Goal: Find specific page/section: Find specific page/section

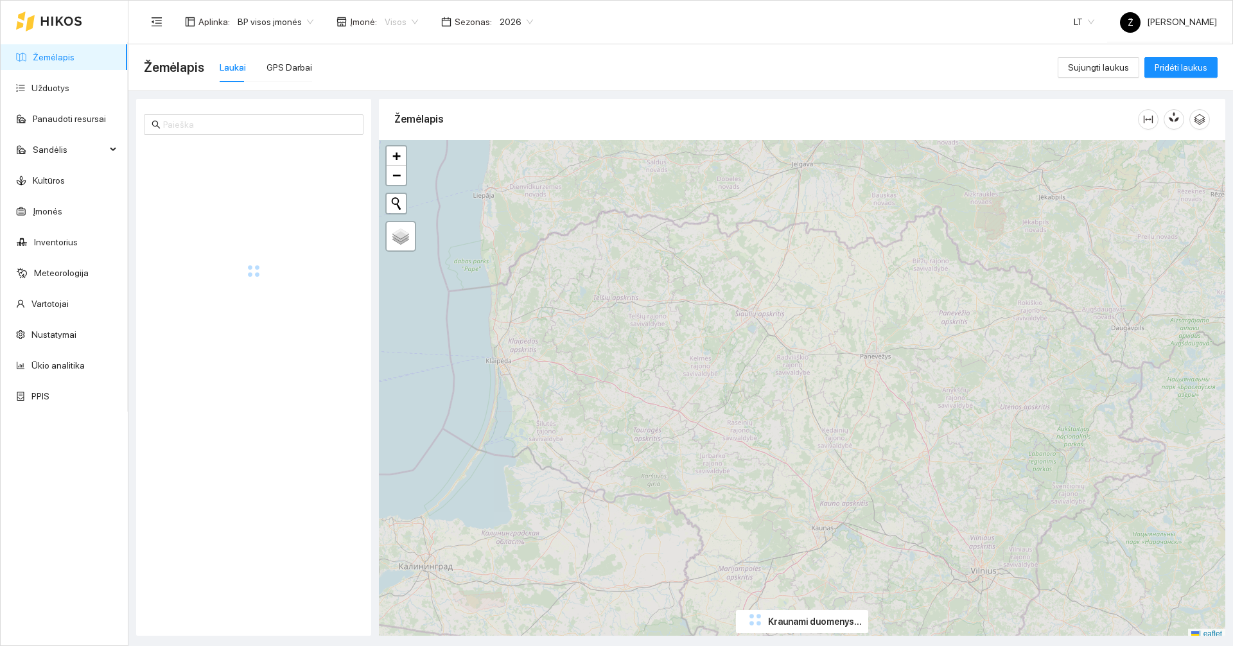
click at [385, 21] on span "Visos" at bounding box center [401, 21] width 33 height 19
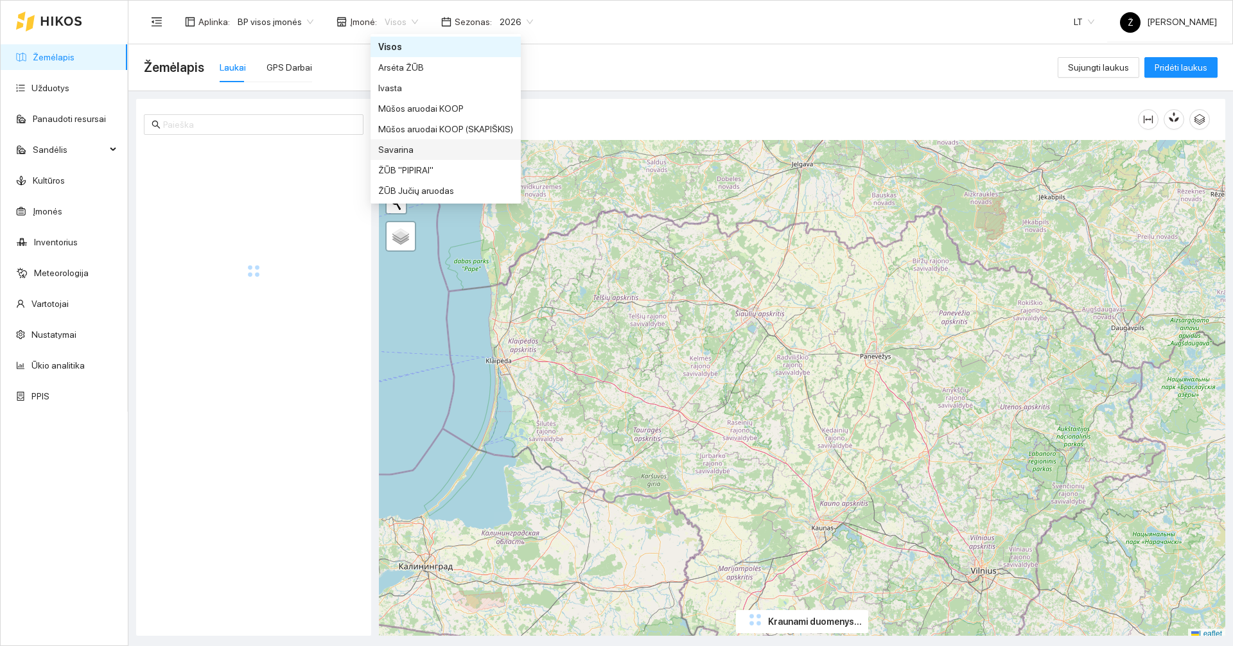
click at [412, 153] on div "Savarina" at bounding box center [445, 150] width 135 height 14
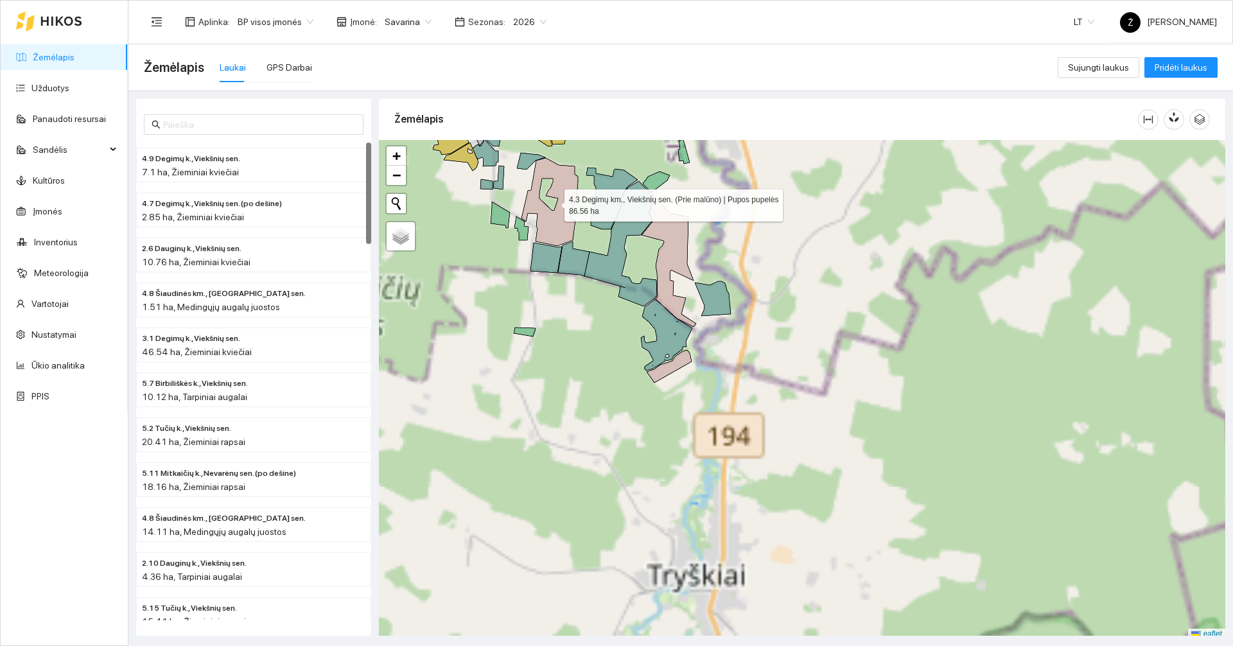
scroll to position [4, 0]
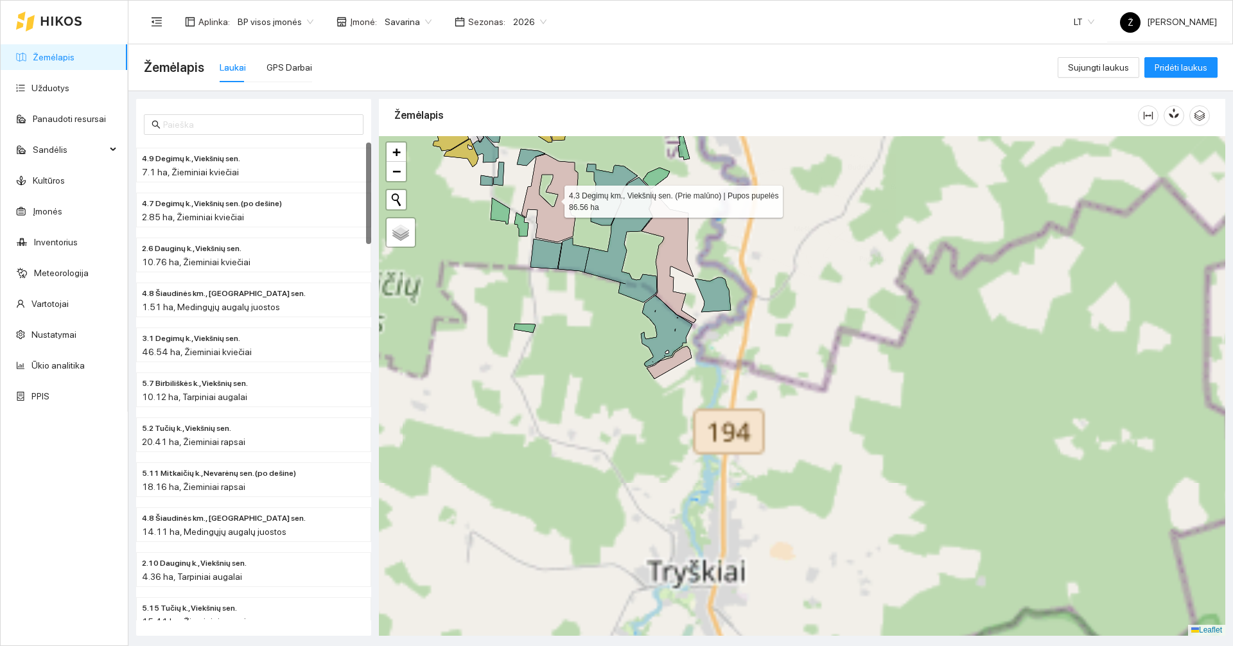
drag, startPoint x: 554, startPoint y: 216, endPoint x: 587, endPoint y: 353, distance: 141.3
click at [578, 242] on icon at bounding box center [549, 198] width 57 height 88
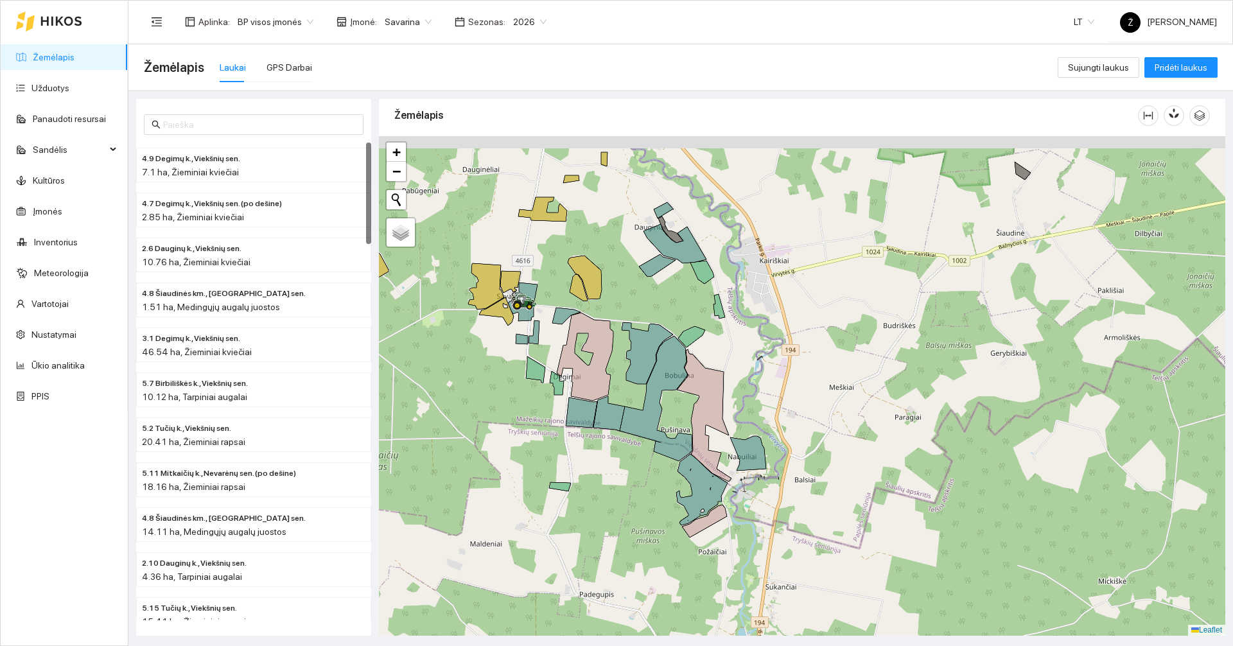
drag, startPoint x: 626, startPoint y: 276, endPoint x: 622, endPoint y: 295, distance: 19.0
click at [622, 295] on div at bounding box center [802, 386] width 846 height 500
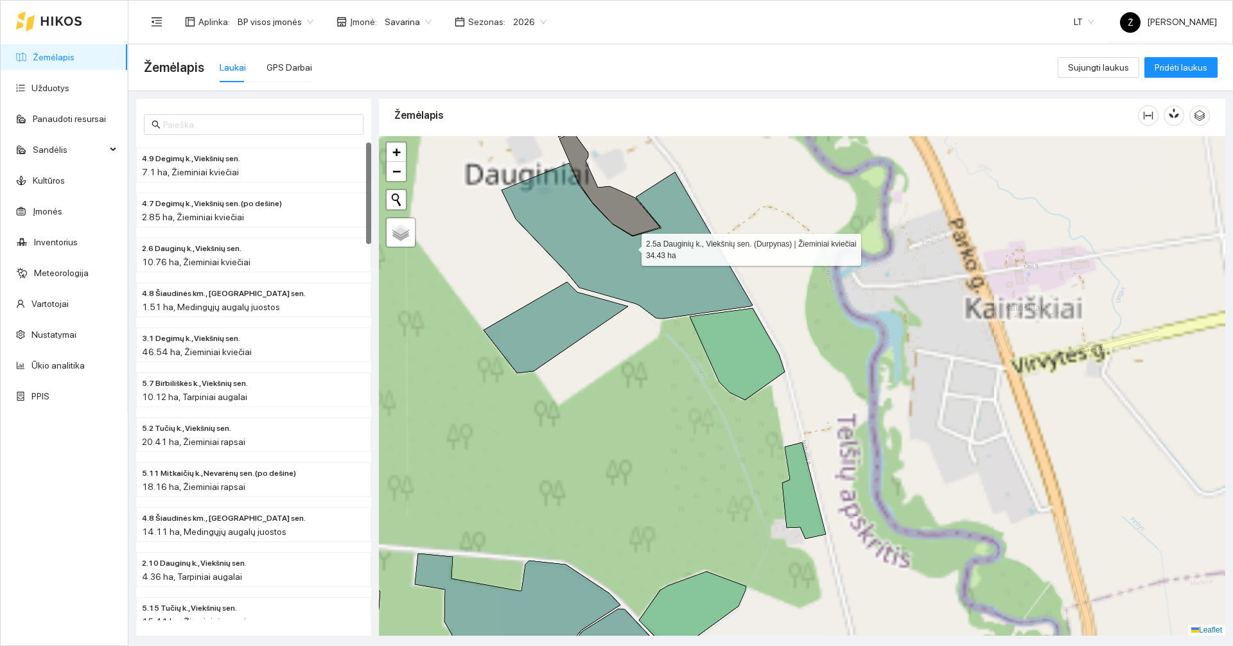
click at [678, 277] on icon at bounding box center [627, 240] width 251 height 155
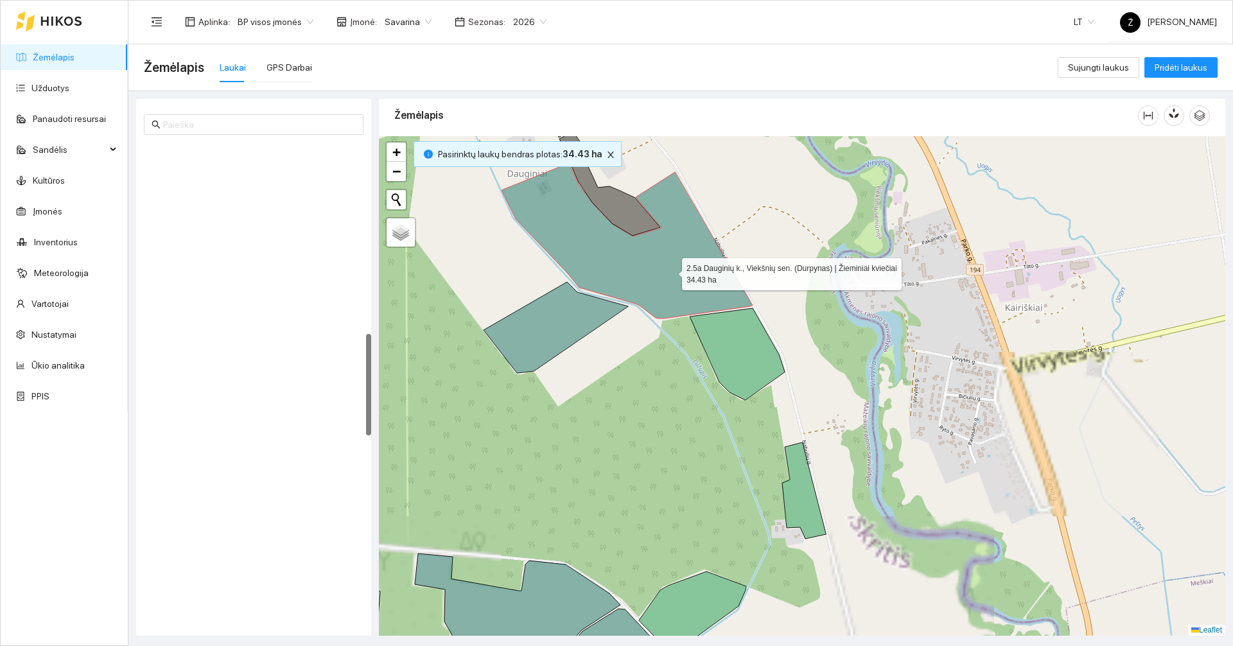
scroll to position [898, 0]
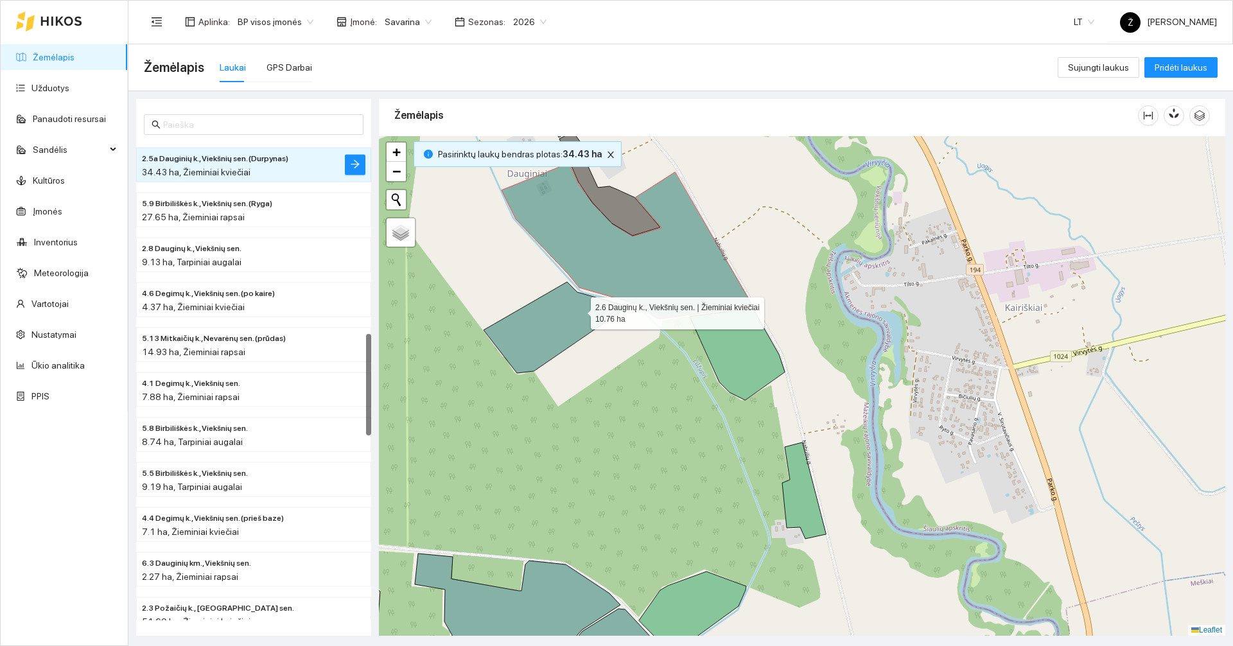
click at [579, 310] on icon at bounding box center [556, 327] width 144 height 91
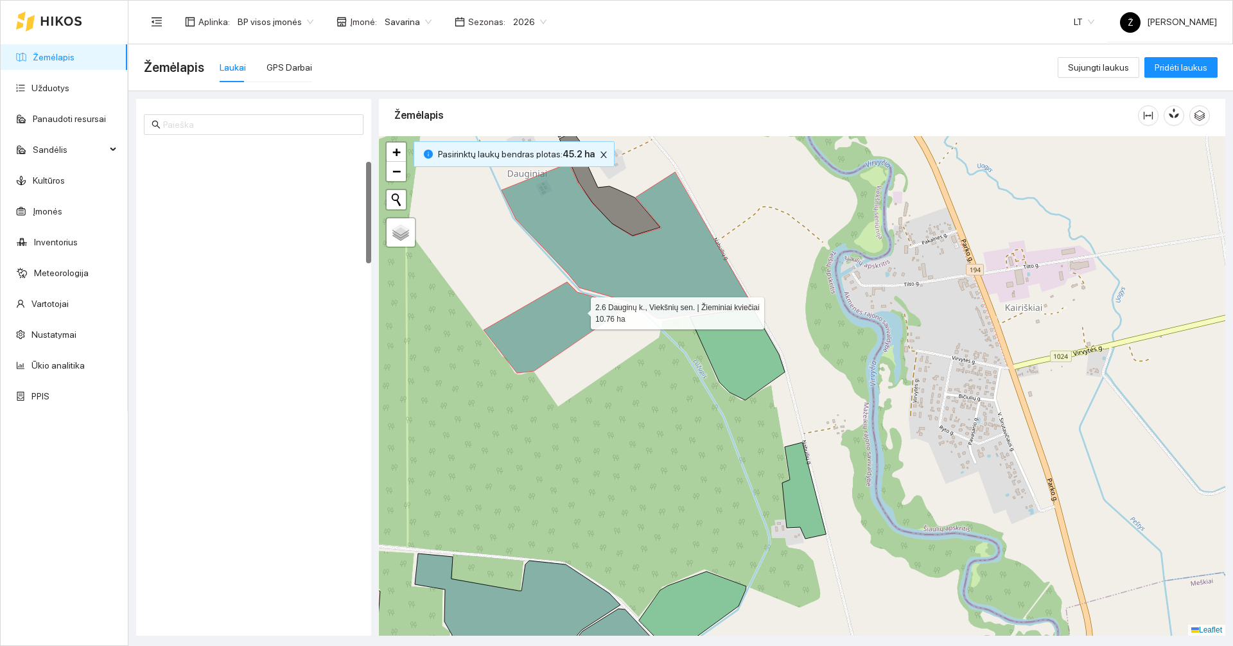
scroll to position [90, 0]
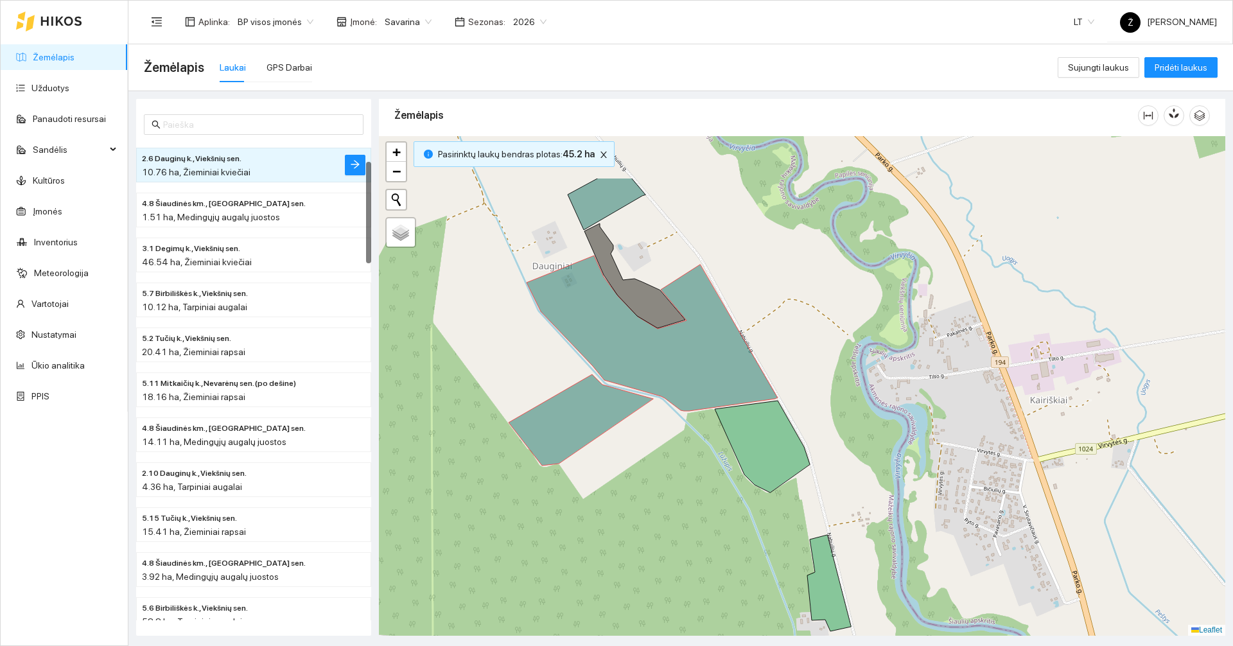
drag, startPoint x: 786, startPoint y: 202, endPoint x: 811, endPoint y: 295, distance: 95.8
click at [811, 295] on div at bounding box center [802, 386] width 846 height 500
click at [609, 195] on icon at bounding box center [607, 198] width 78 height 64
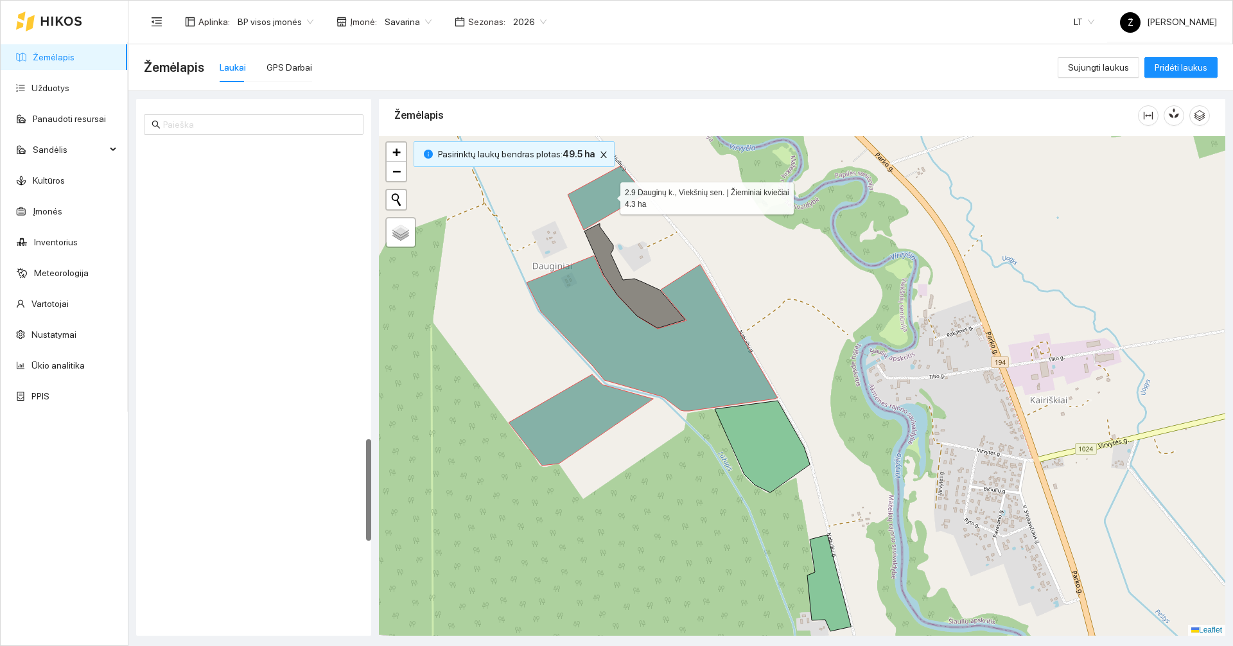
scroll to position [1393, 0]
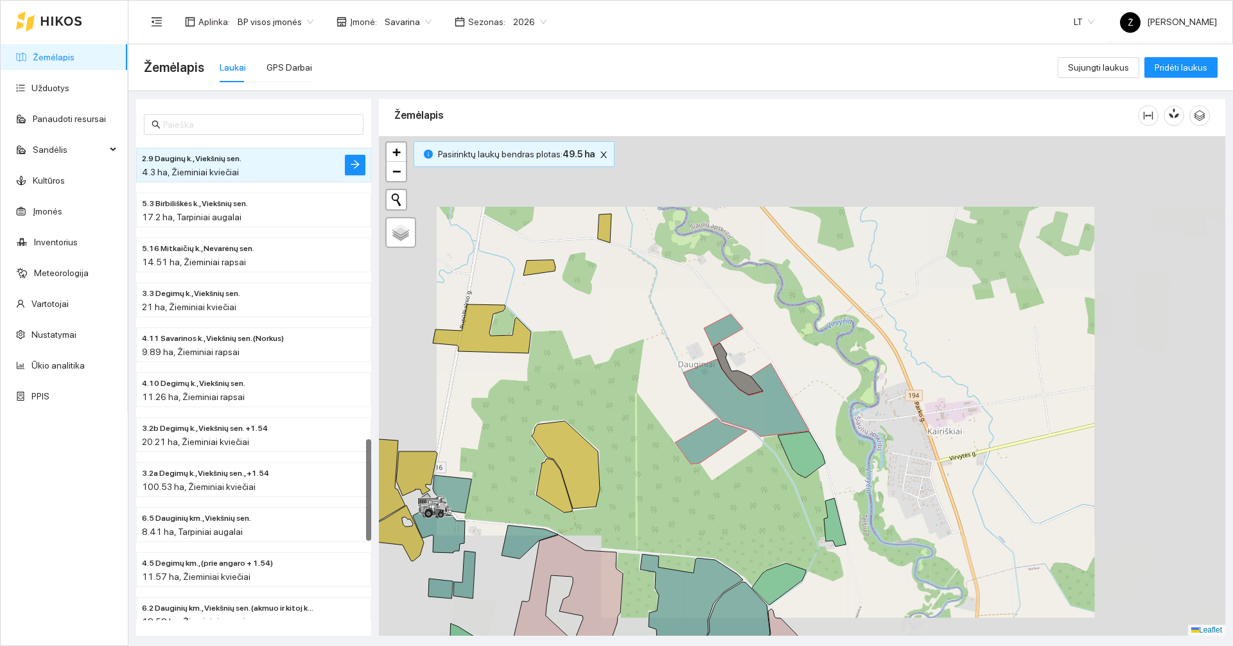
drag, startPoint x: 936, startPoint y: 484, endPoint x: 873, endPoint y: 301, distance: 194.4
click at [873, 301] on div at bounding box center [802, 386] width 846 height 500
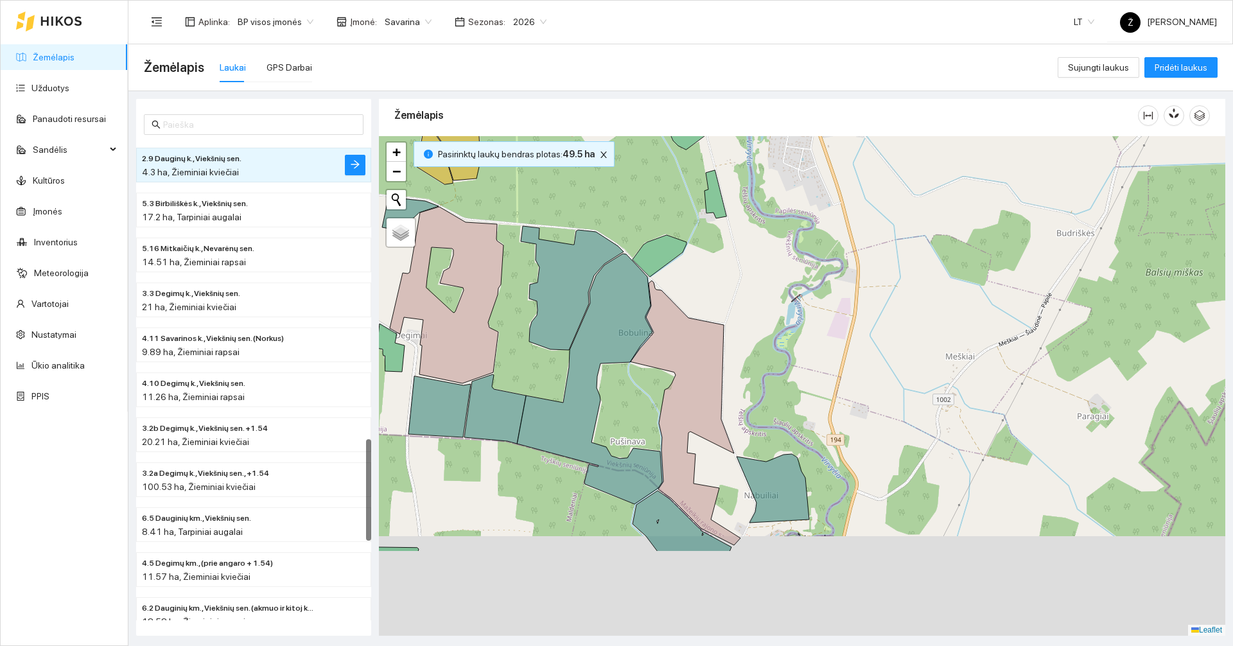
drag, startPoint x: 897, startPoint y: 353, endPoint x: 871, endPoint y: 297, distance: 61.5
click at [871, 297] on div at bounding box center [802, 386] width 846 height 500
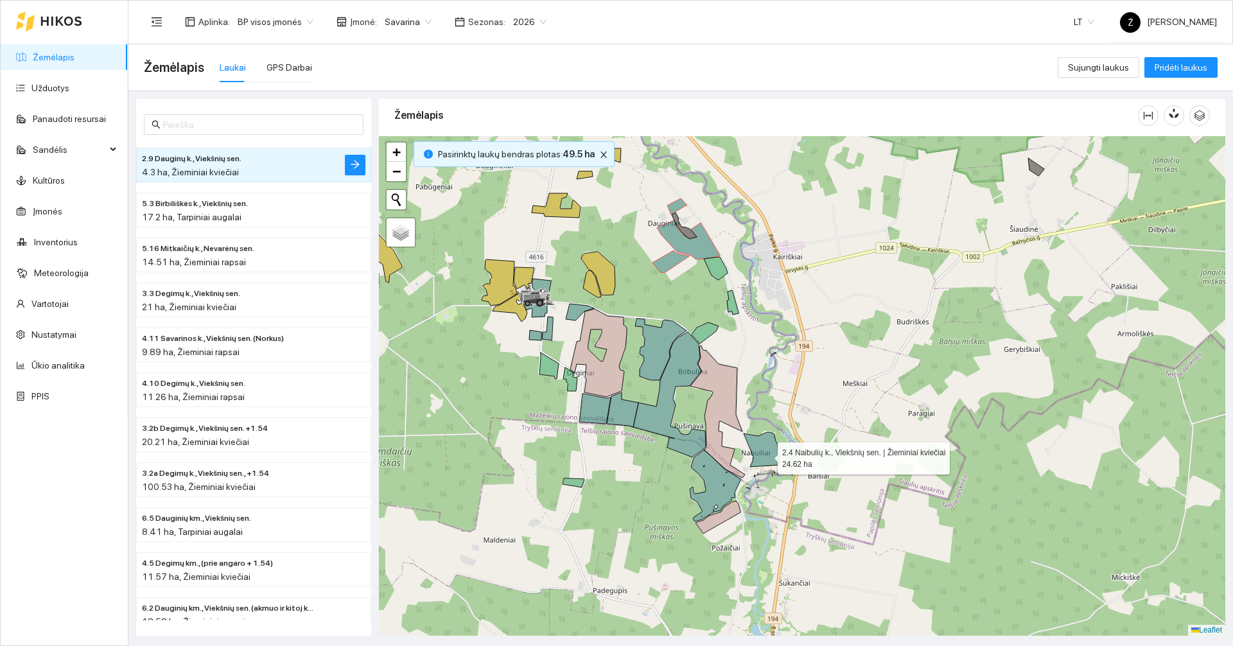
click at [764, 452] on icon at bounding box center [762, 449] width 36 height 35
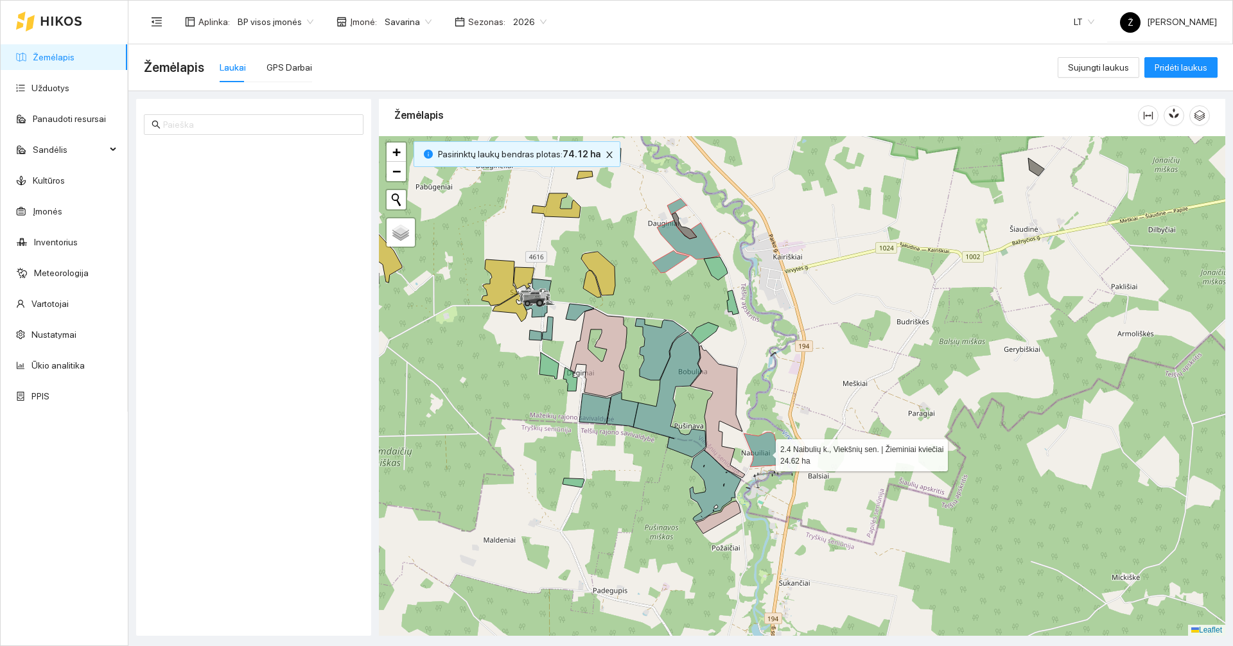
scroll to position [674, 0]
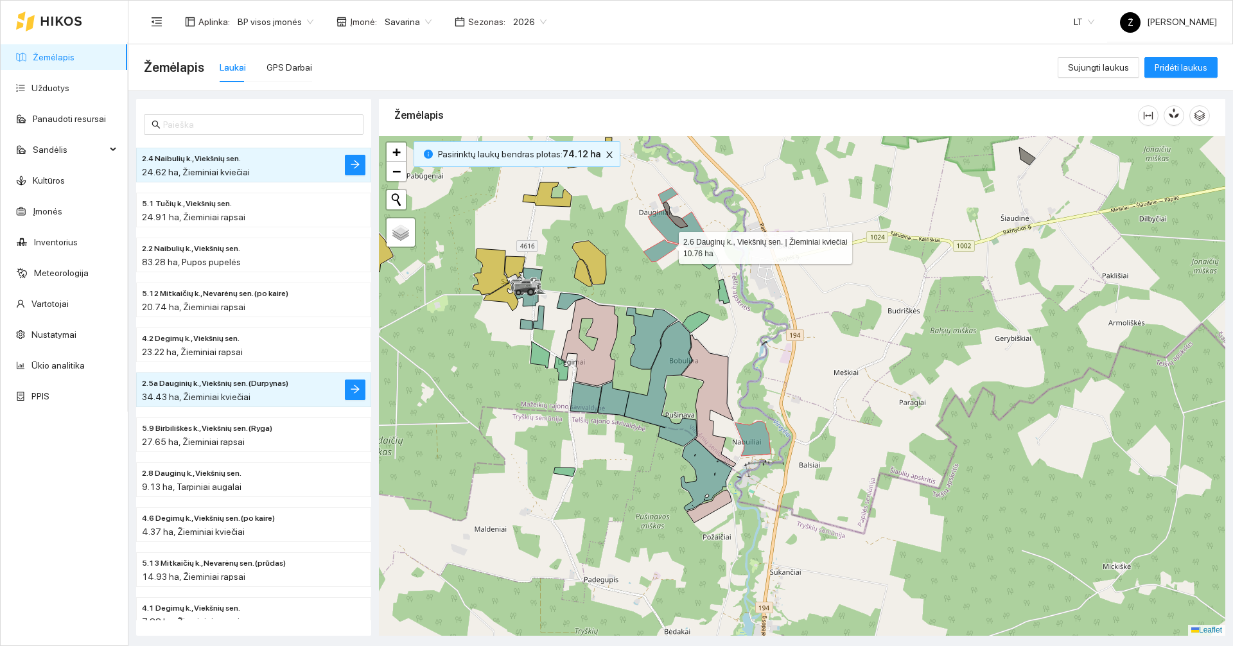
click at [667, 245] on icon at bounding box center [661, 251] width 37 height 22
drag, startPoint x: 678, startPoint y: 234, endPoint x: 672, endPoint y: 219, distance: 16.7
click at [678, 234] on icon at bounding box center [679, 228] width 63 height 39
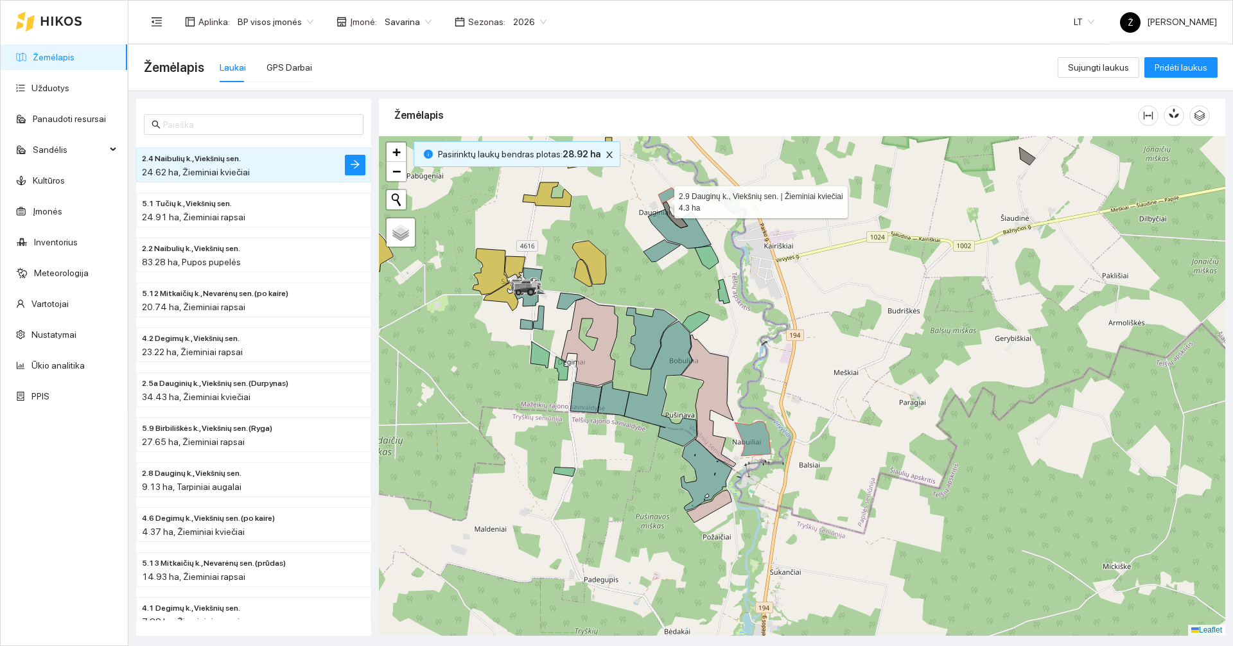
click at [671, 198] on icon at bounding box center [668, 196] width 20 height 16
click at [758, 446] on icon at bounding box center [753, 438] width 36 height 35
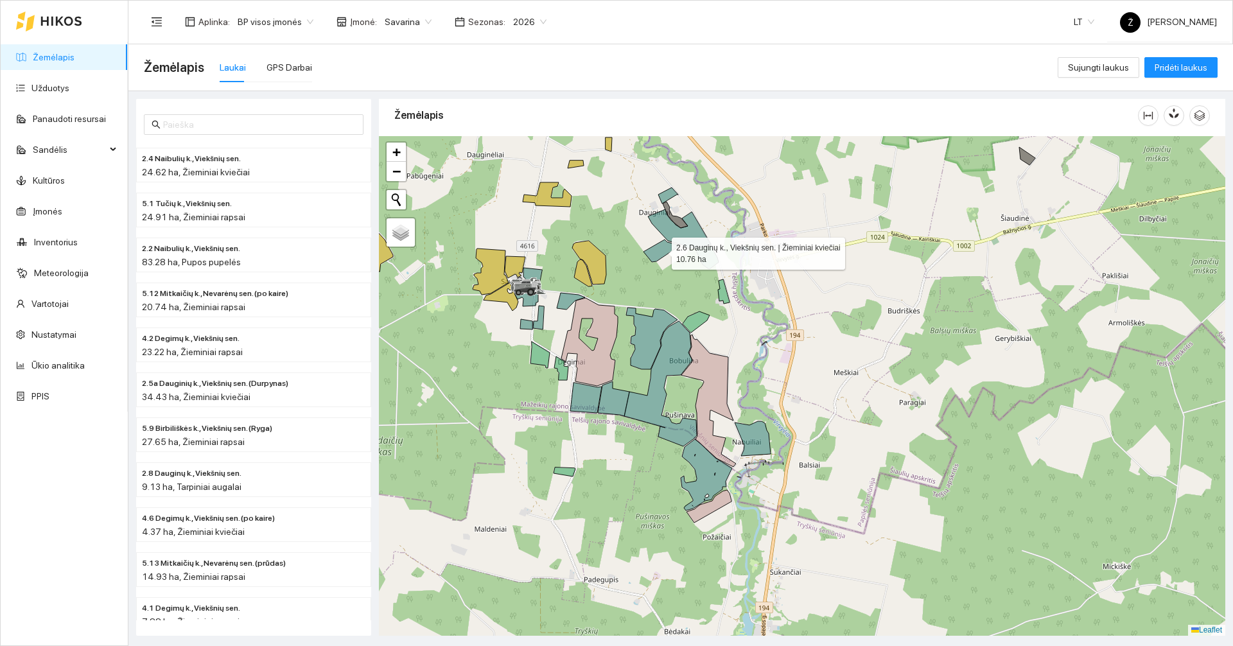
click at [661, 249] on icon at bounding box center [661, 251] width 37 height 22
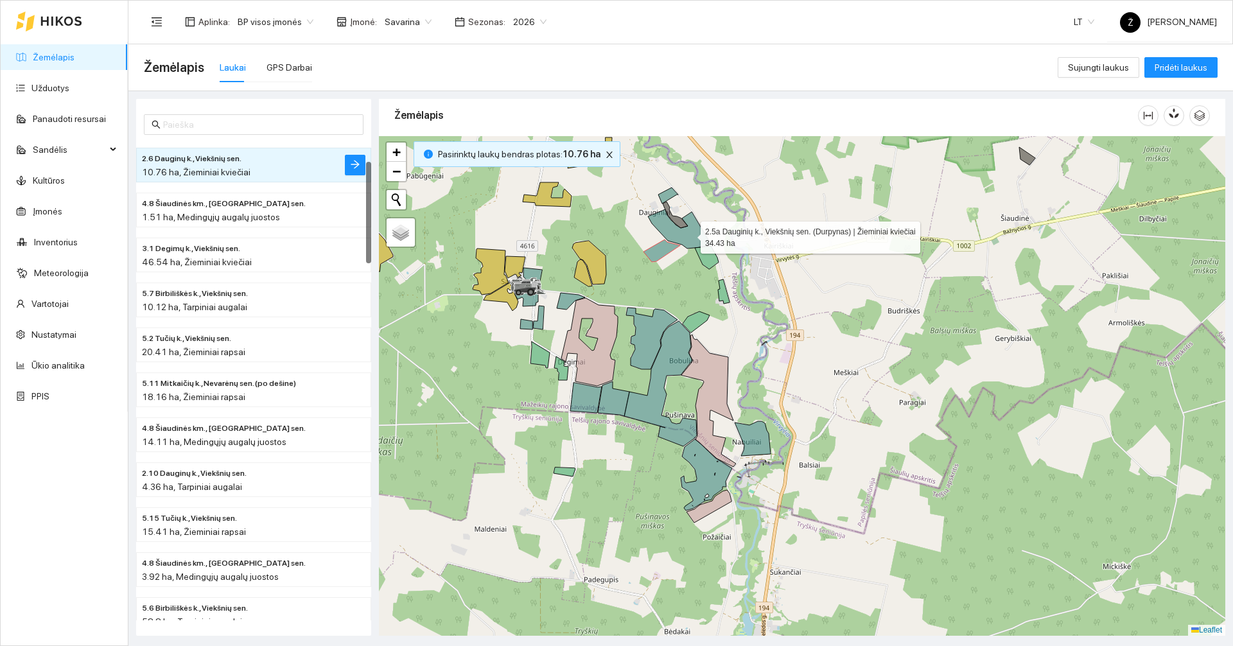
click at [689, 234] on icon at bounding box center [679, 228] width 63 height 39
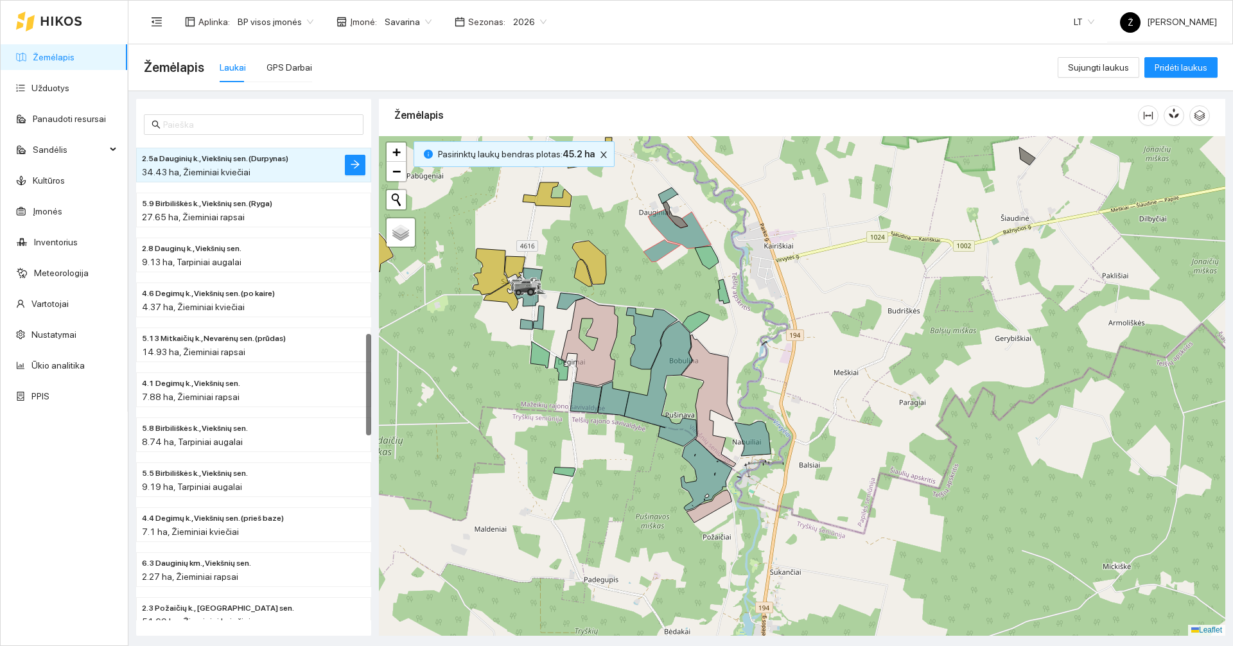
click at [672, 200] on div at bounding box center [802, 386] width 846 height 500
click at [669, 197] on icon at bounding box center [668, 196] width 20 height 16
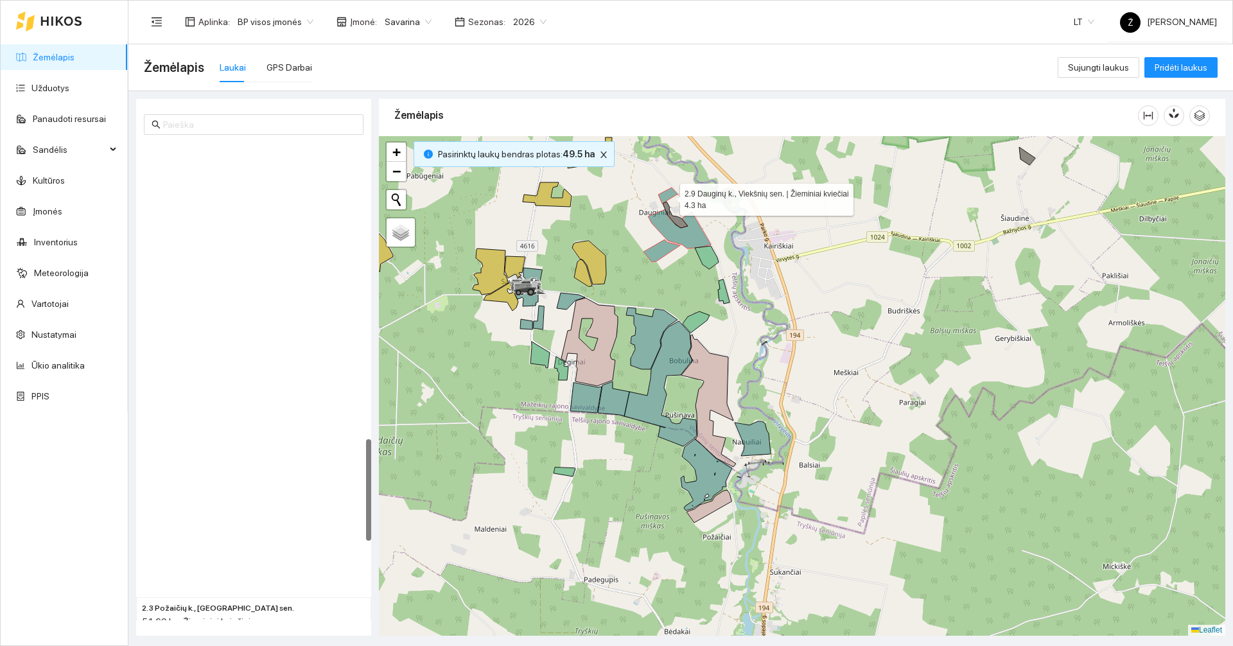
scroll to position [1394, 0]
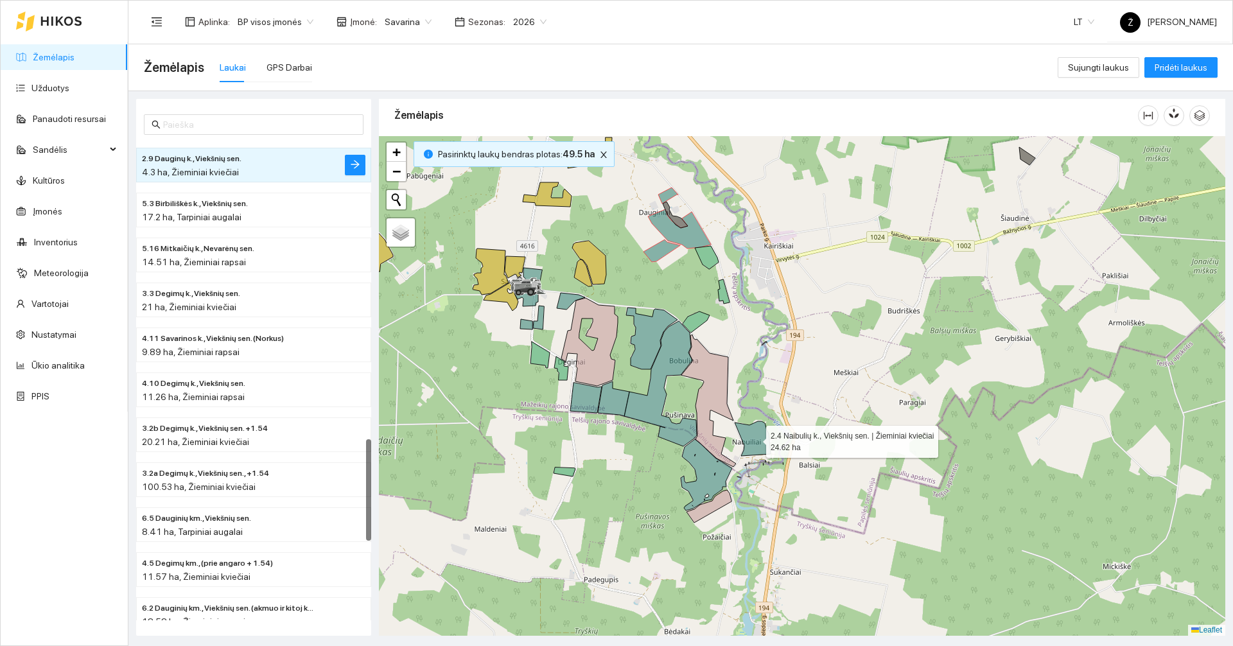
click at [762, 443] on icon at bounding box center [753, 438] width 36 height 35
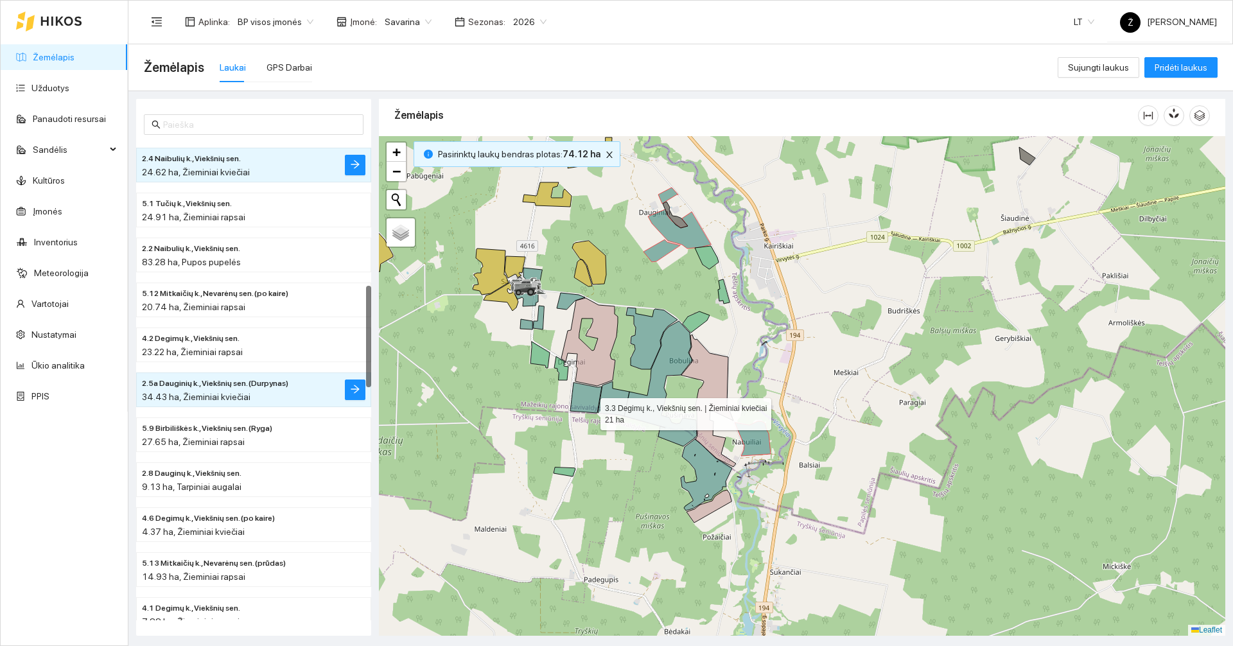
click at [587, 408] on icon at bounding box center [585, 398] width 31 height 30
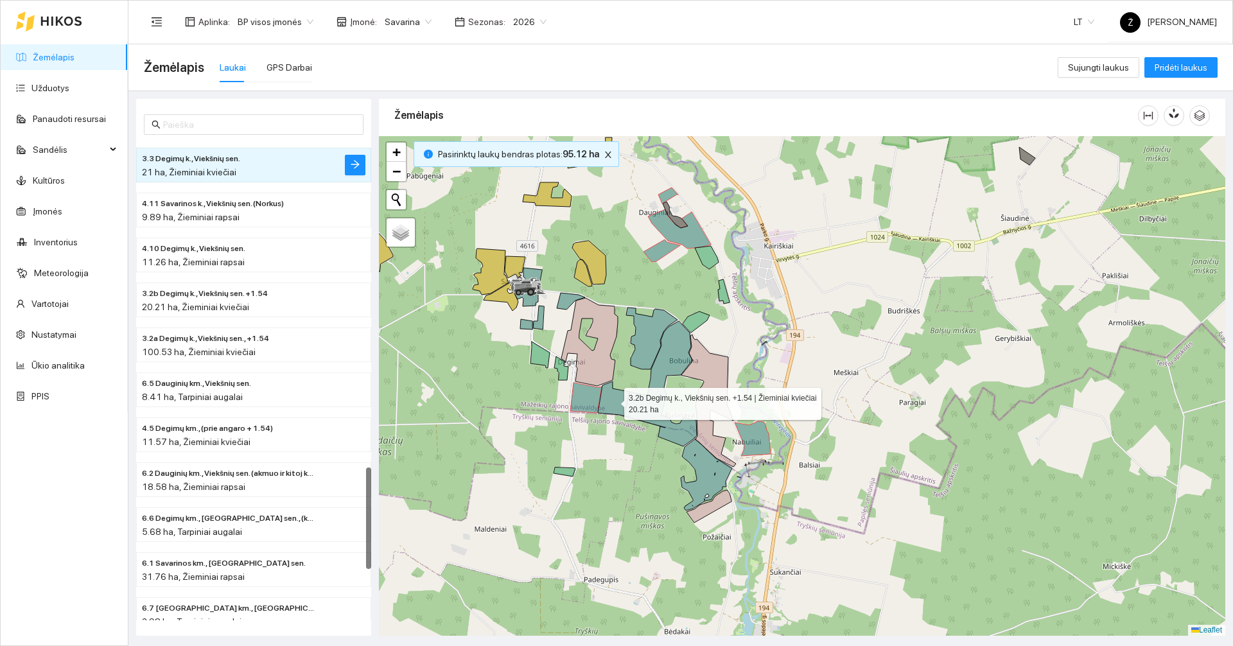
click at [606, 405] on icon at bounding box center [613, 398] width 31 height 35
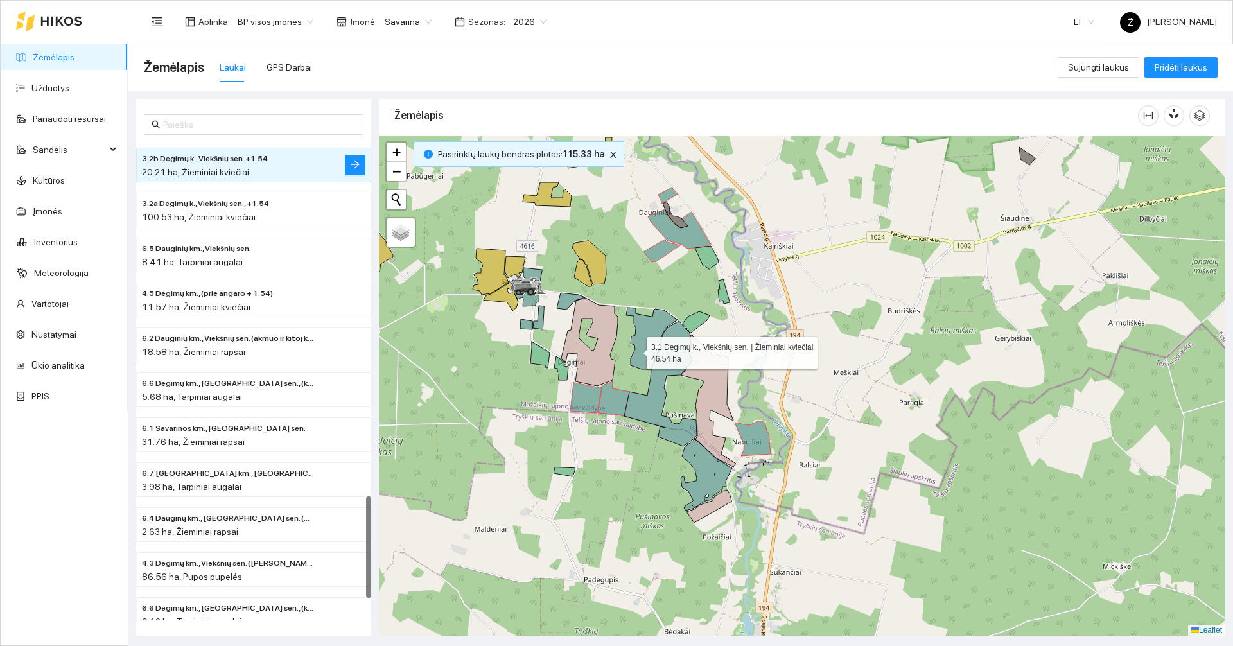
click at [635, 350] on icon at bounding box center [651, 339] width 51 height 62
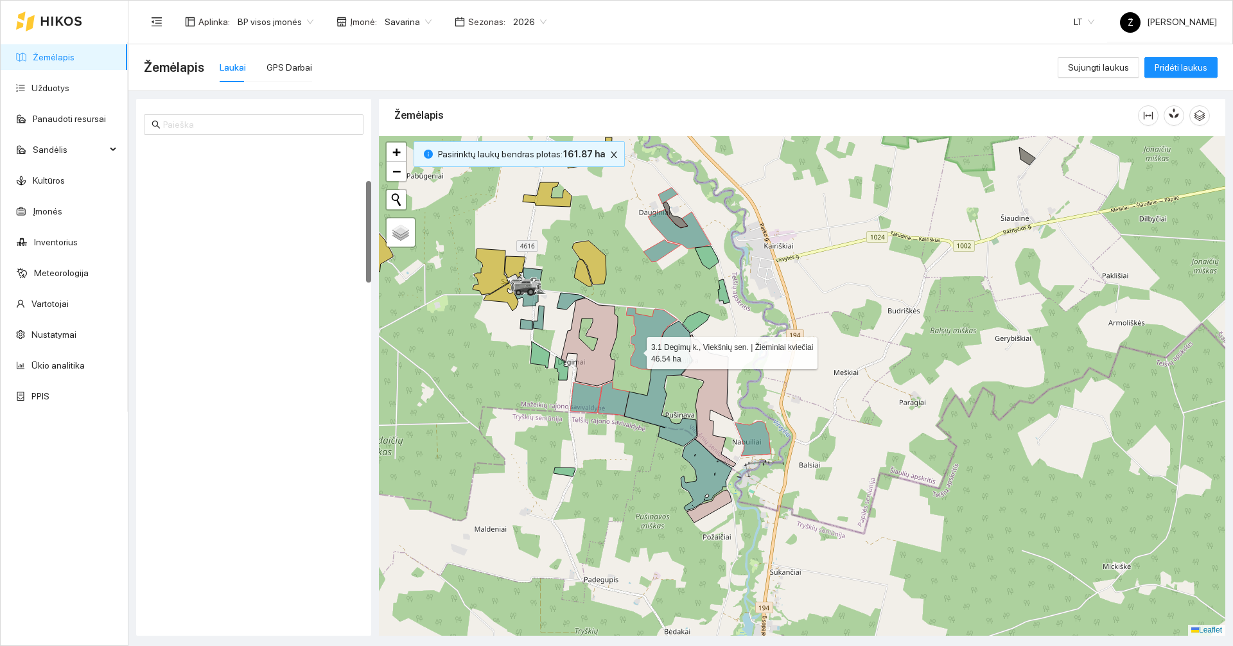
scroll to position [180, 0]
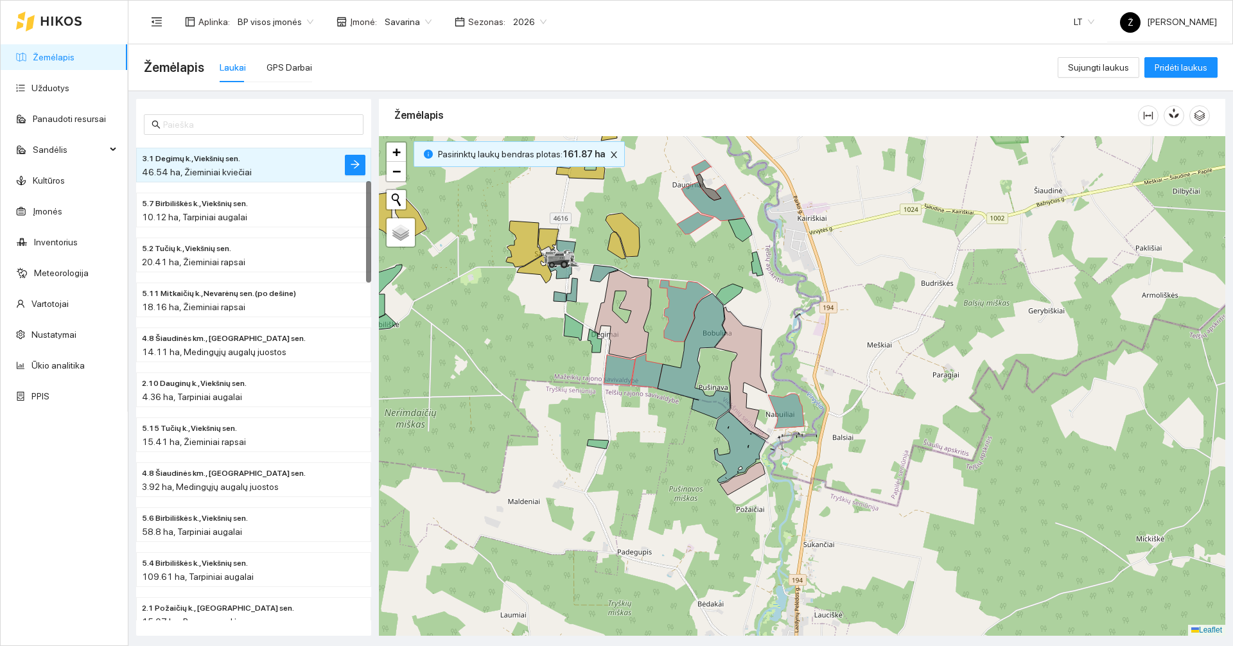
drag, startPoint x: 758, startPoint y: 299, endPoint x: 791, endPoint y: 271, distance: 43.3
click at [791, 271] on div at bounding box center [802, 386] width 846 height 500
click at [679, 381] on icon at bounding box center [694, 355] width 73 height 125
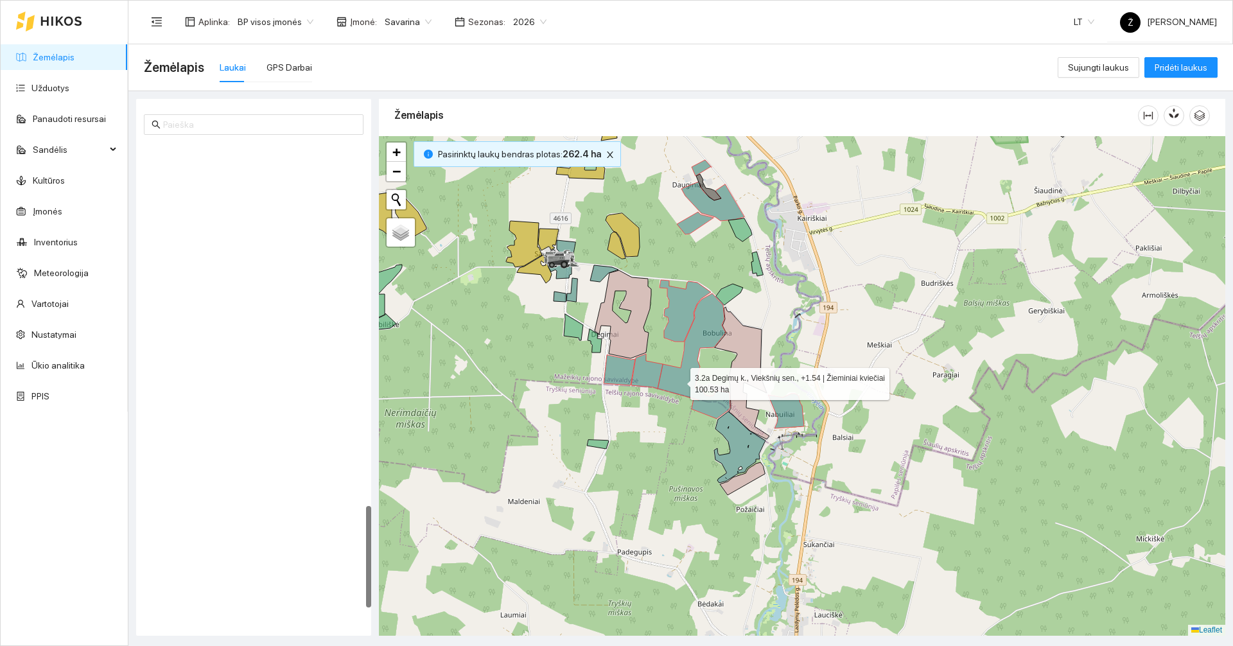
scroll to position [1708, 0]
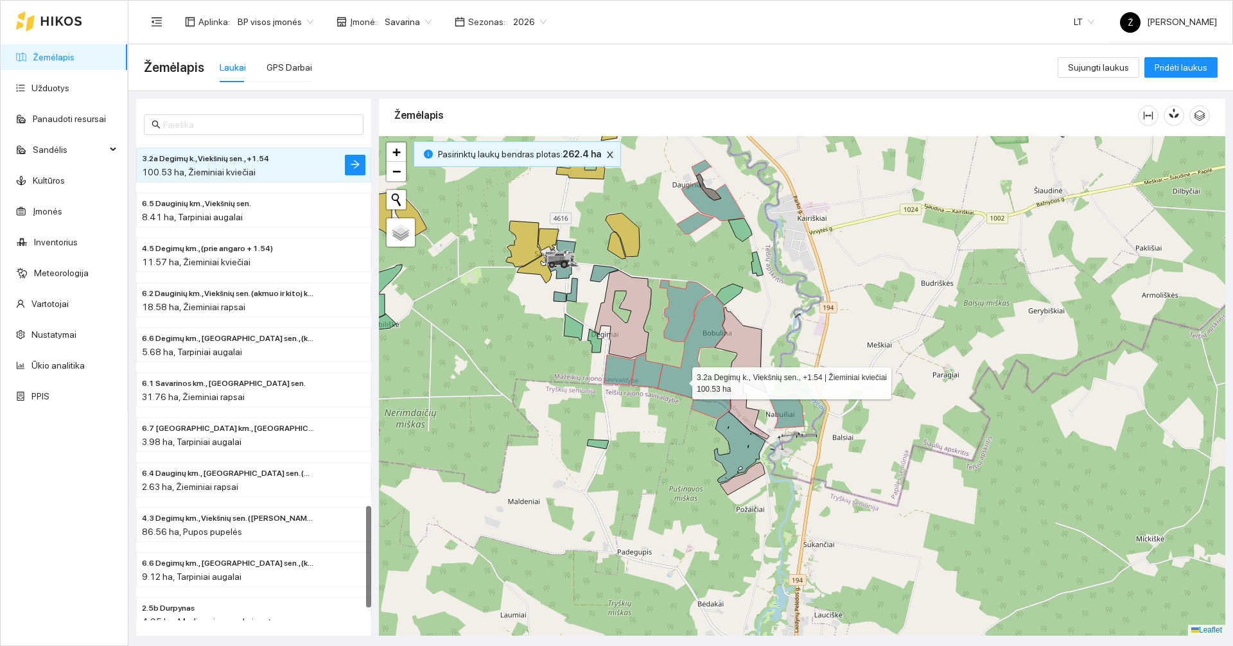
click at [681, 380] on icon at bounding box center [694, 355] width 73 height 125
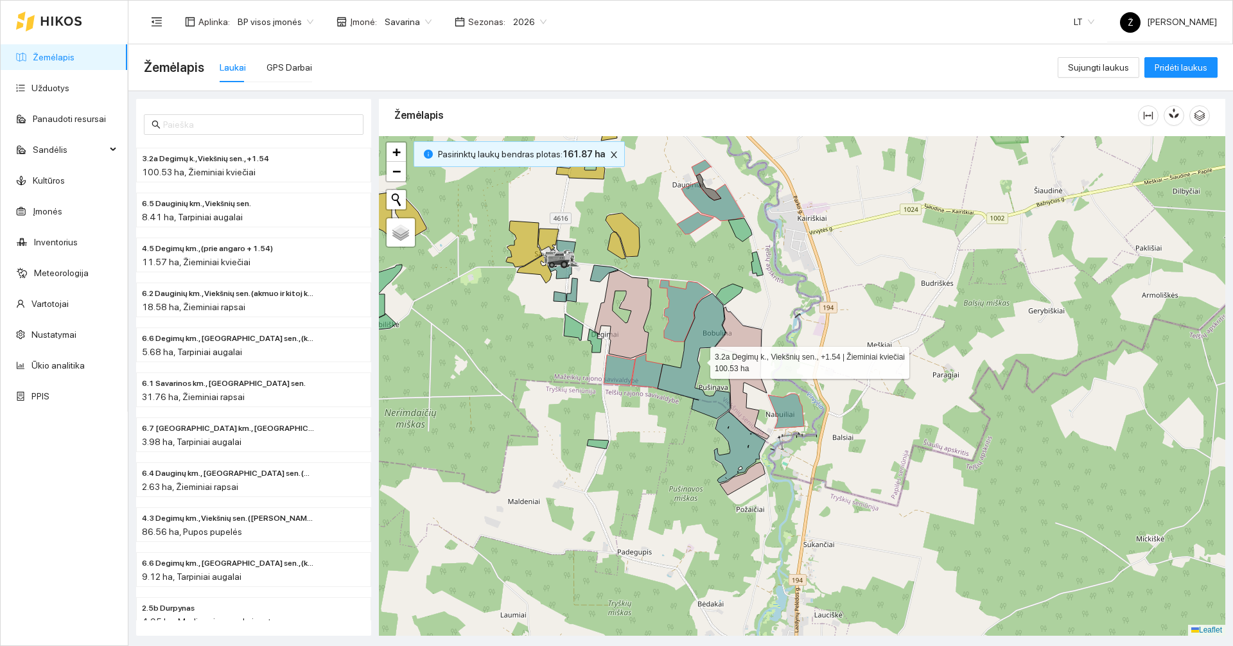
click at [676, 375] on icon at bounding box center [694, 355] width 73 height 125
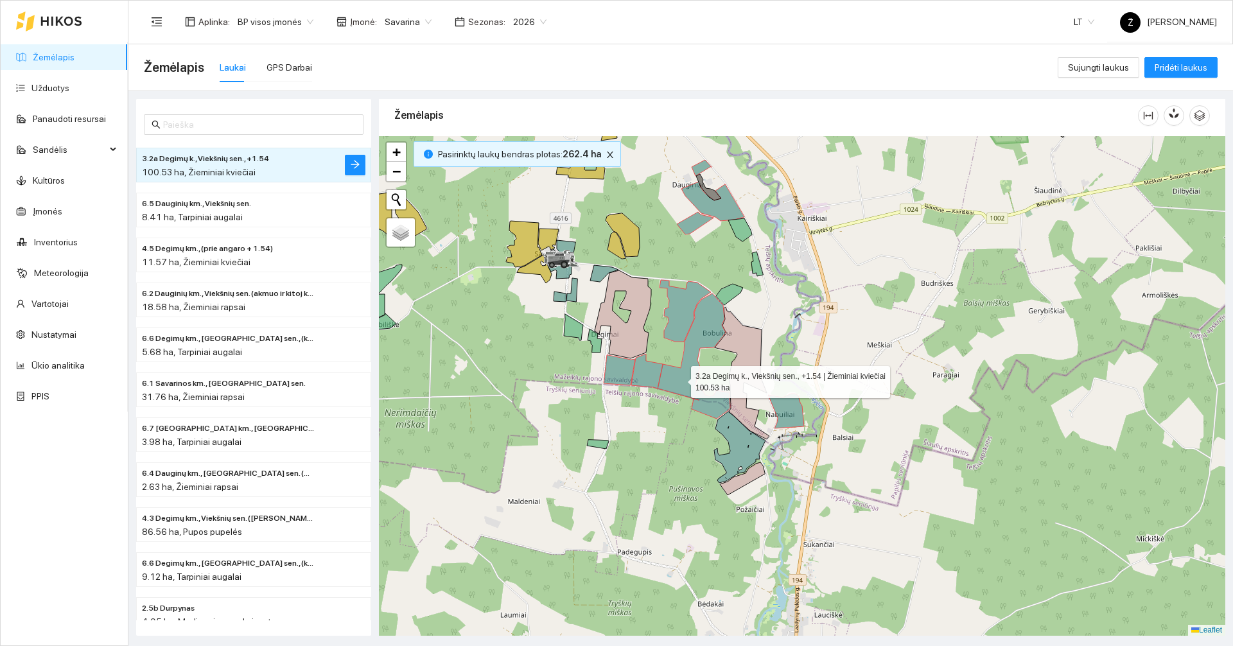
click at [679, 379] on icon at bounding box center [694, 355] width 73 height 125
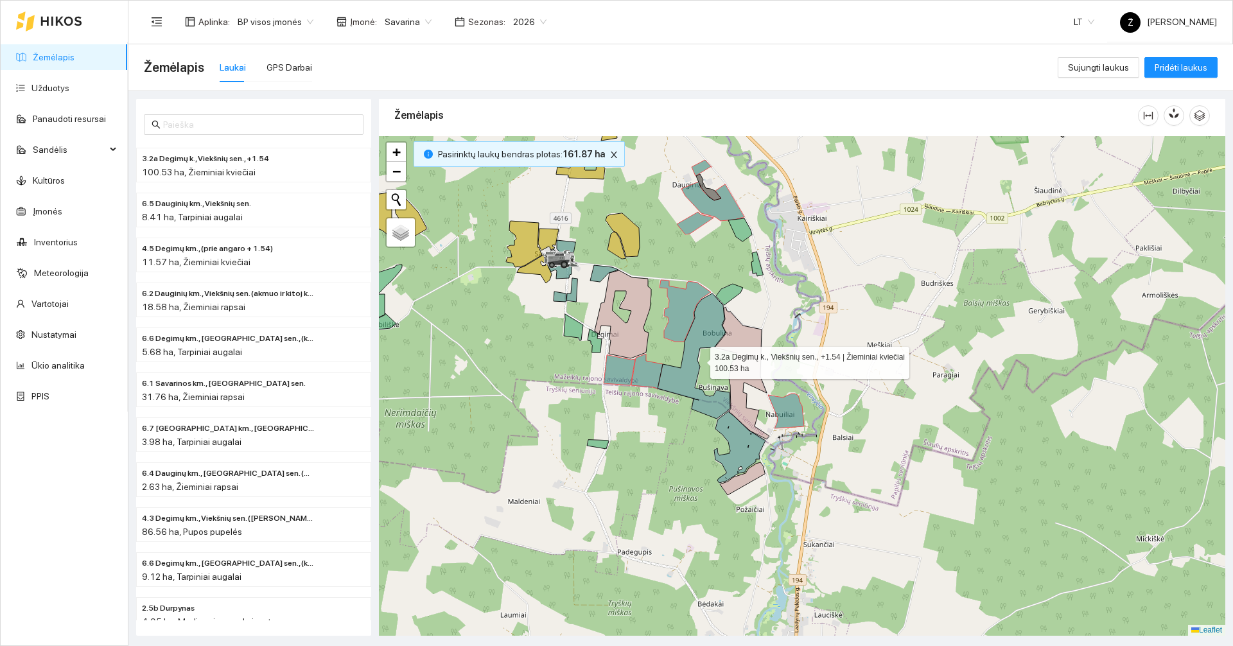
click at [678, 383] on icon at bounding box center [694, 355] width 73 height 125
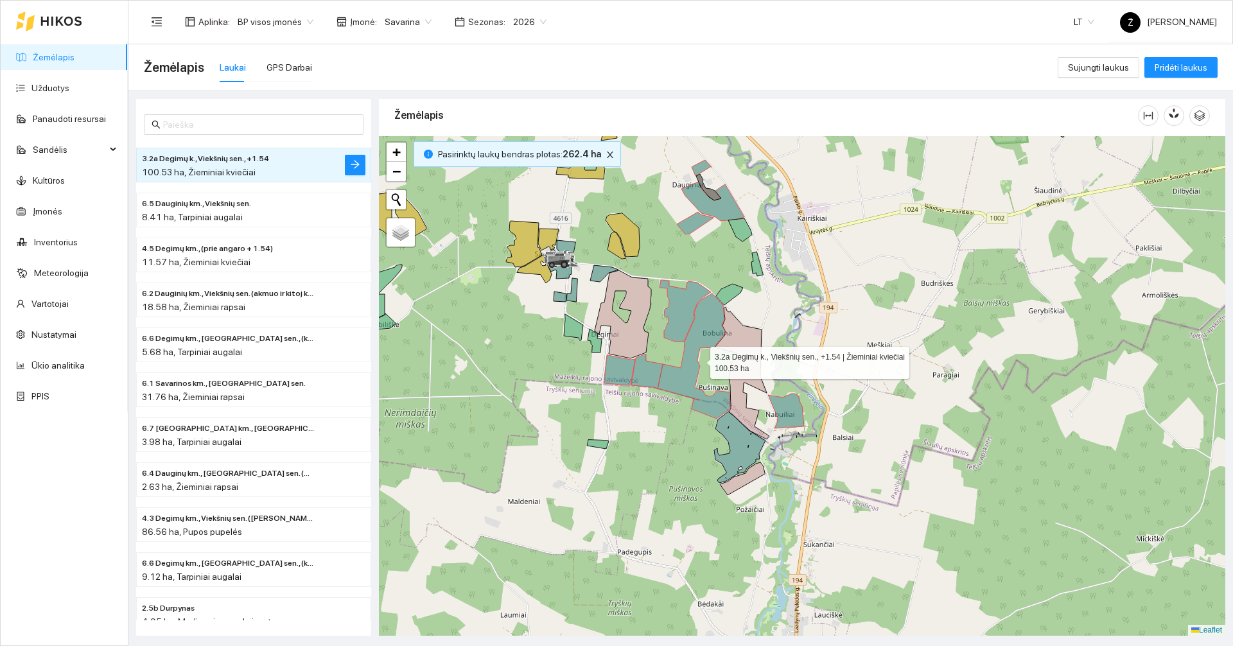
click at [685, 387] on icon at bounding box center [694, 355] width 73 height 125
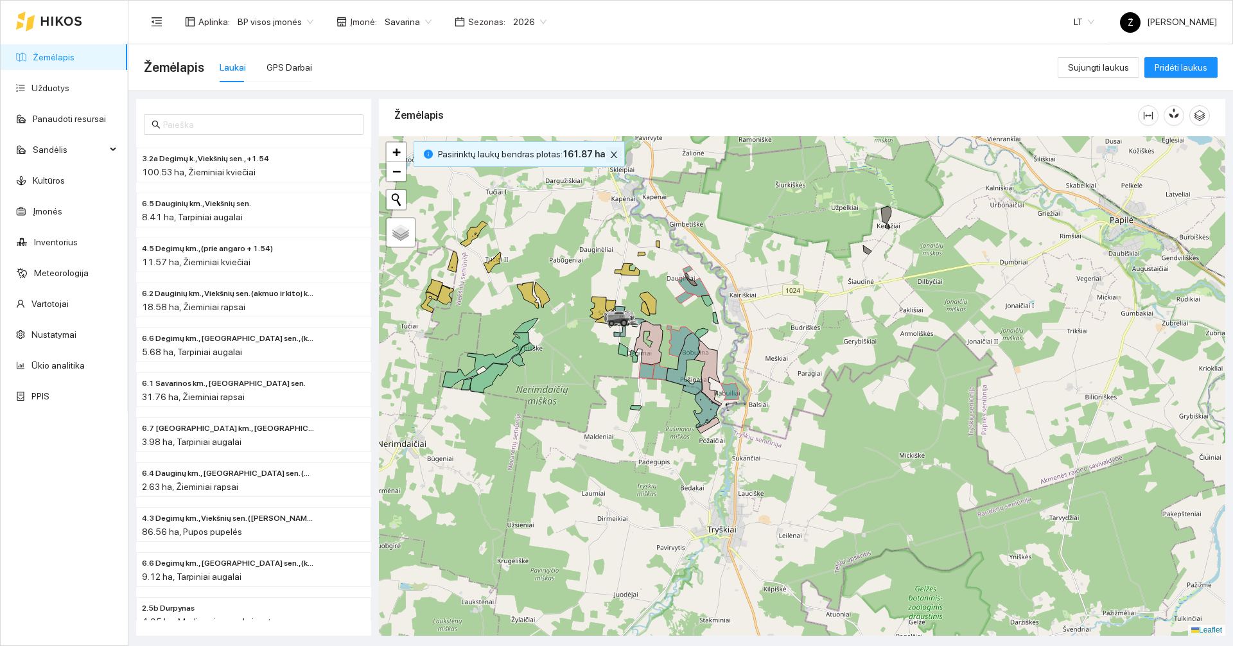
click at [610, 149] on button "button" at bounding box center [613, 154] width 15 height 15
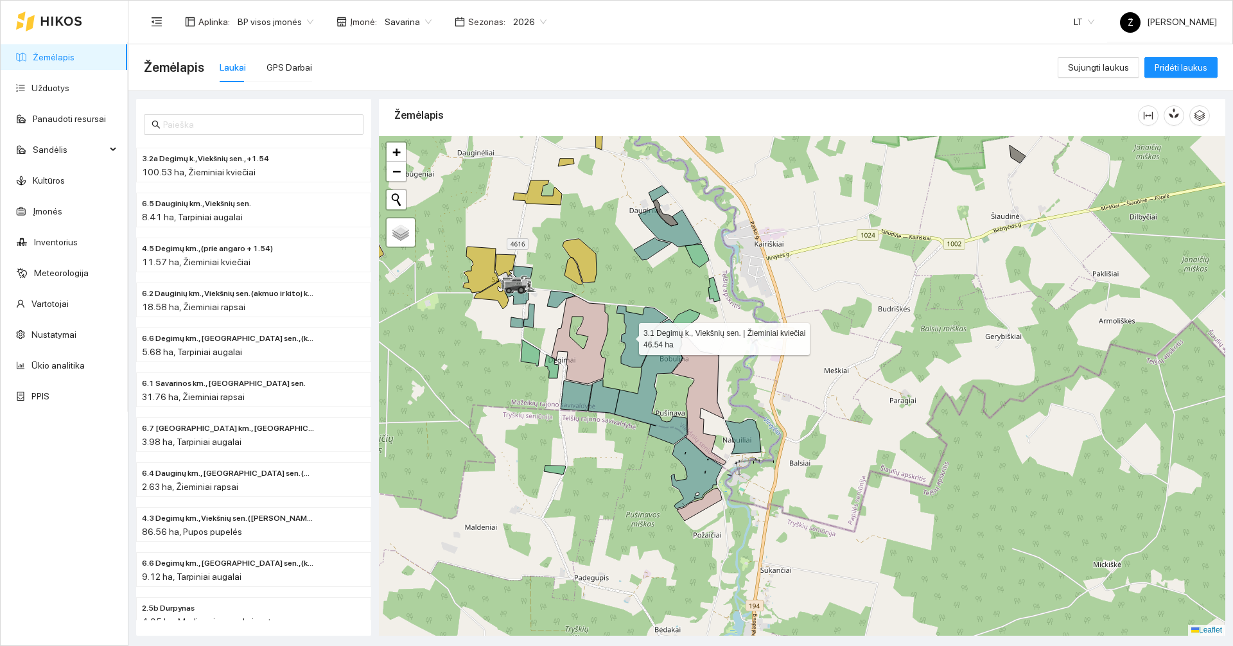
click at [627, 335] on icon at bounding box center [642, 337] width 51 height 62
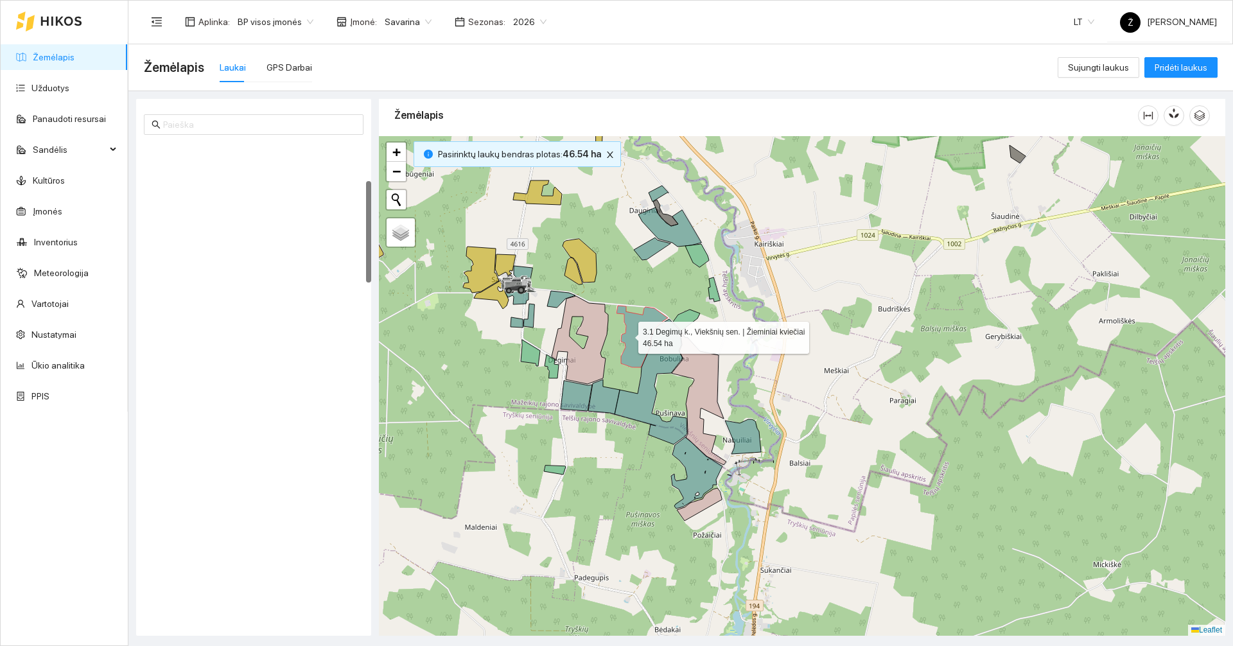
scroll to position [180, 0]
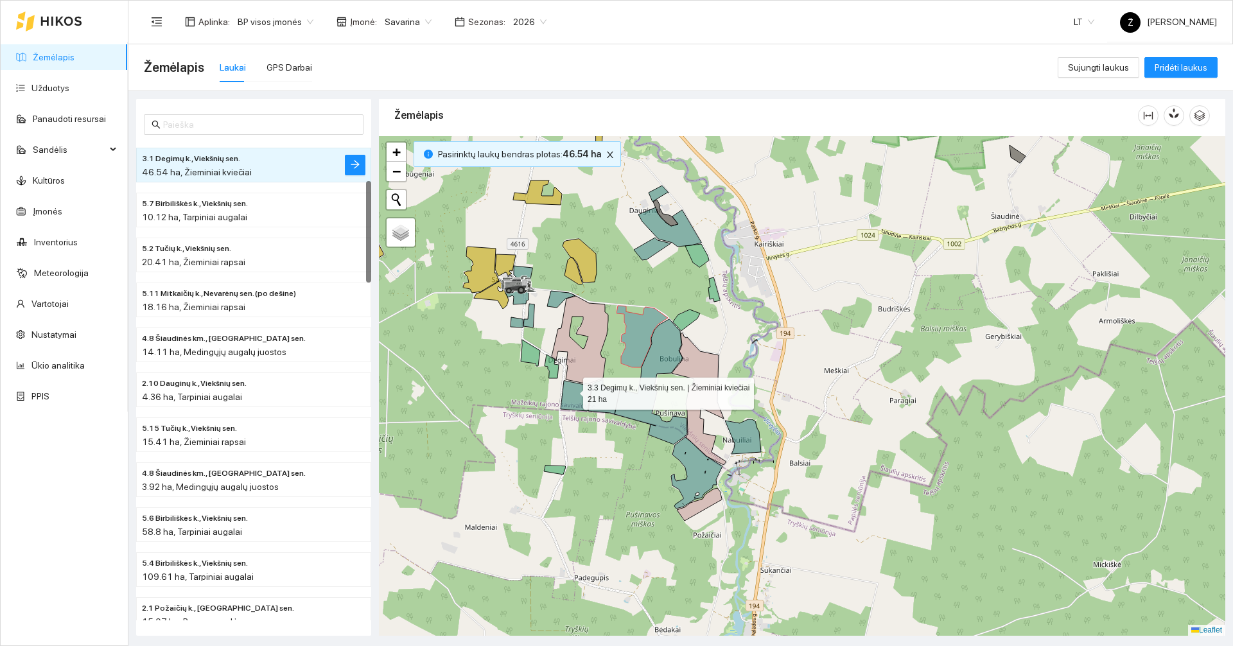
click at [573, 390] on icon at bounding box center [576, 396] width 31 height 30
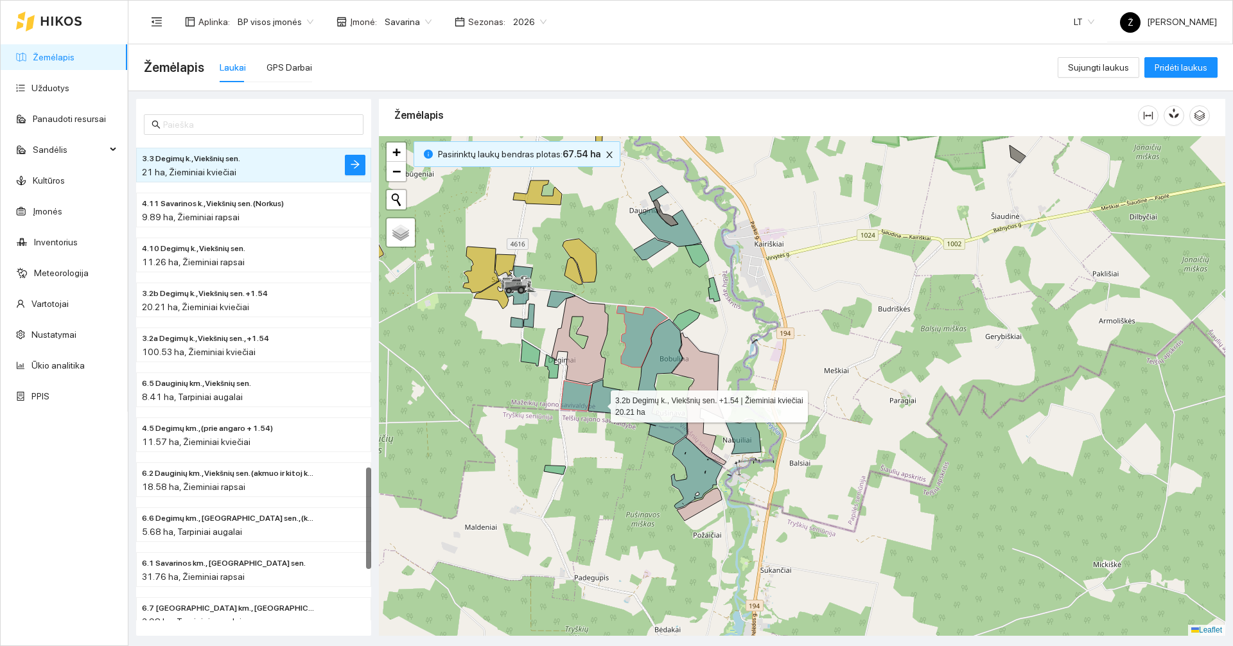
click at [608, 401] on icon at bounding box center [603, 397] width 31 height 35
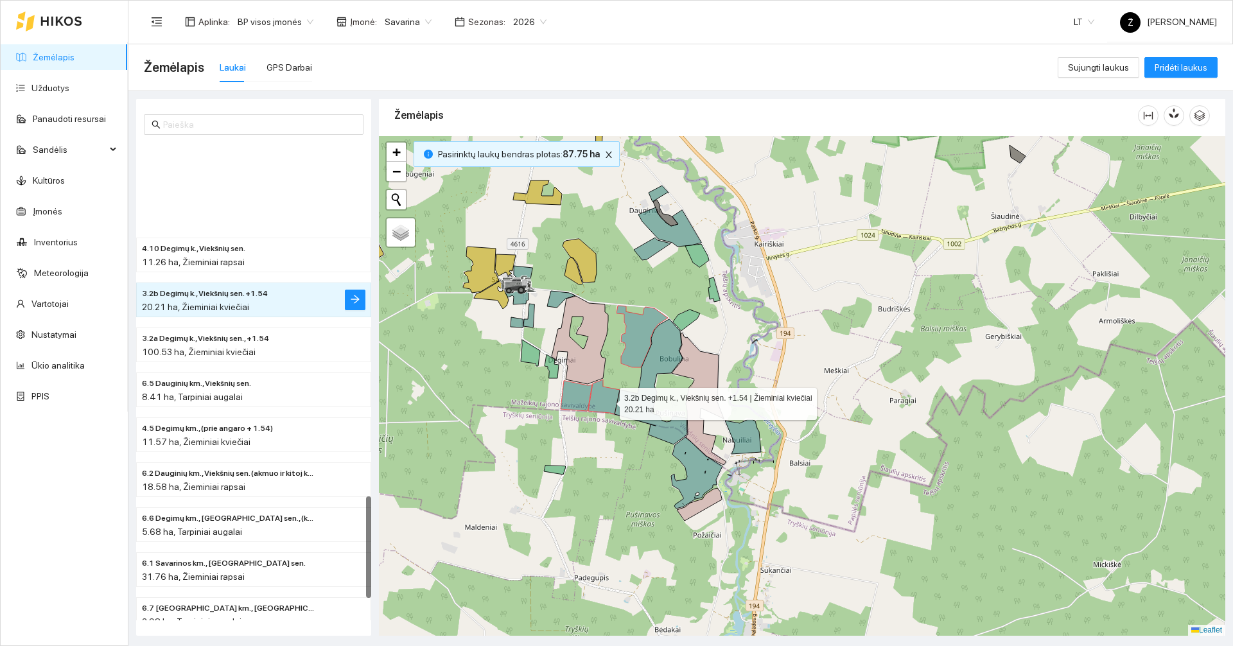
scroll to position [1663, 0]
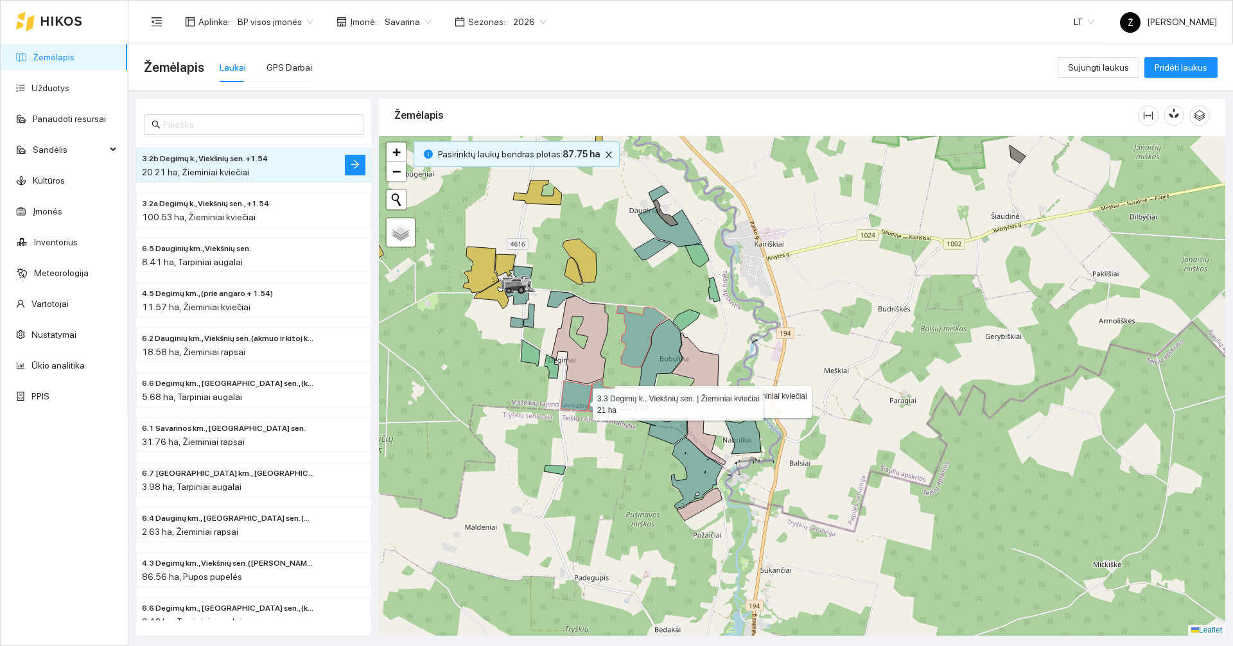
click at [581, 401] on icon at bounding box center [576, 396] width 31 height 30
click at [612, 404] on icon at bounding box center [603, 397] width 31 height 35
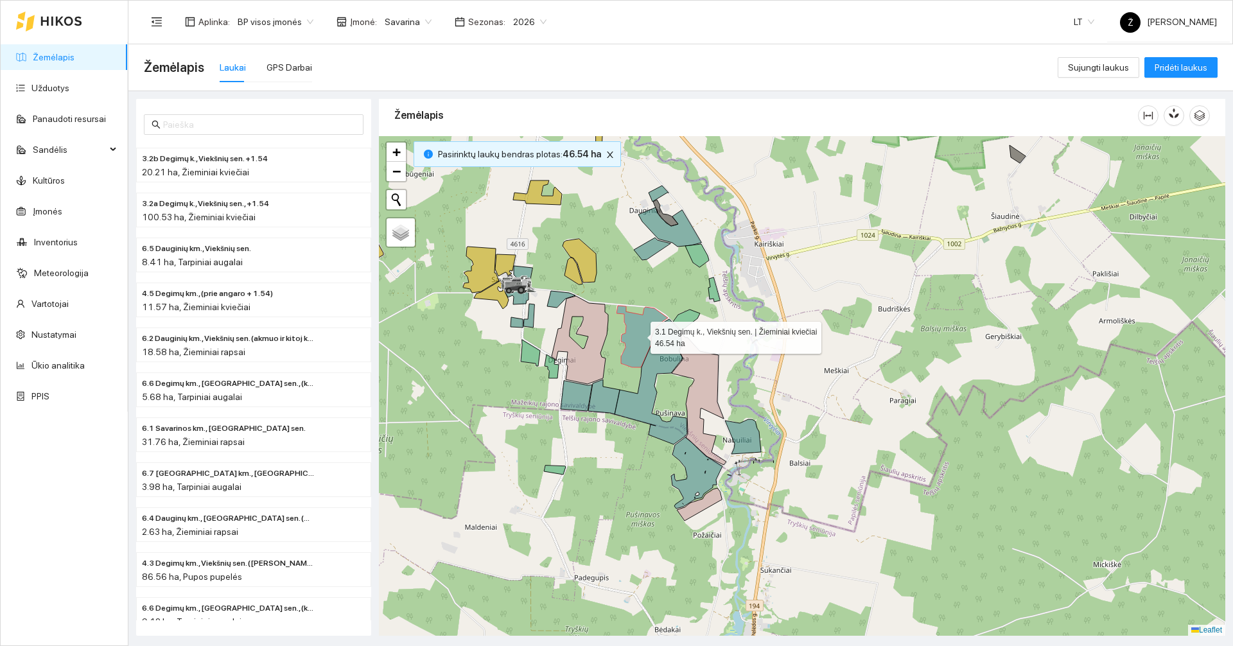
click at [640, 329] on icon at bounding box center [642, 337] width 51 height 62
